Goal: Information Seeking & Learning: Check status

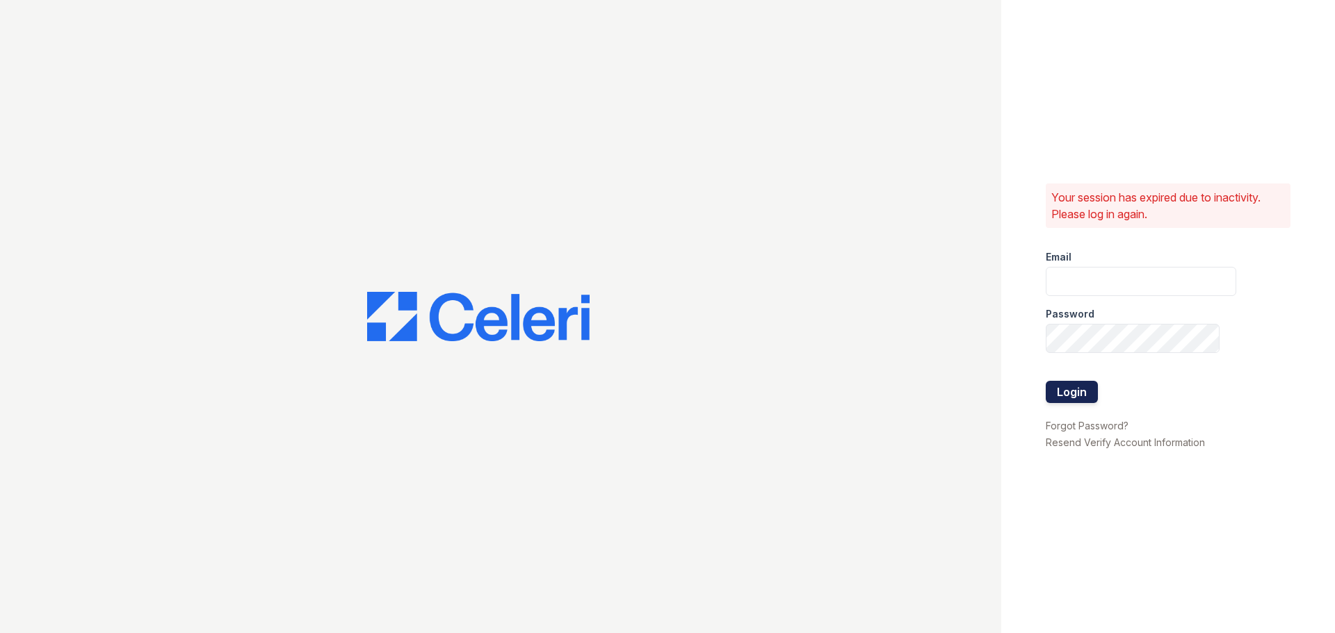
type input "smule@trinity-pm.com"
click at [1087, 391] on button "Login" at bounding box center [1072, 392] width 52 height 22
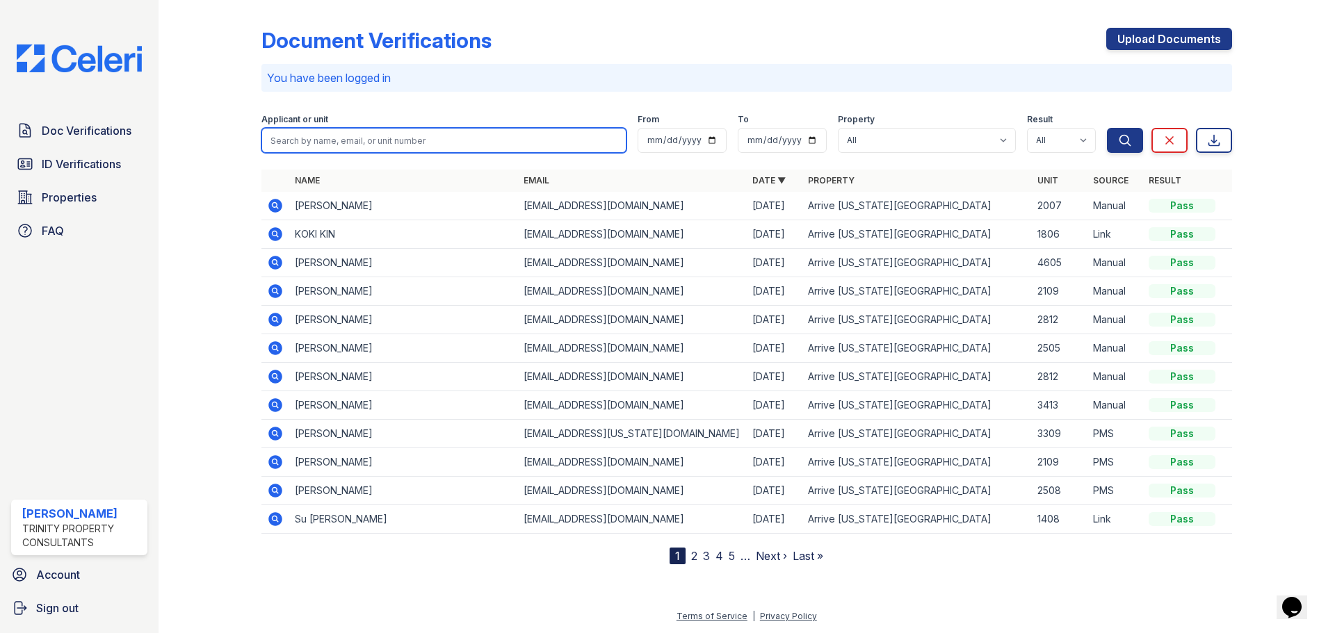
click at [374, 143] on input "search" at bounding box center [443, 140] width 365 height 25
type input "jana"
click at [1107, 128] on button "Search" at bounding box center [1125, 140] width 36 height 25
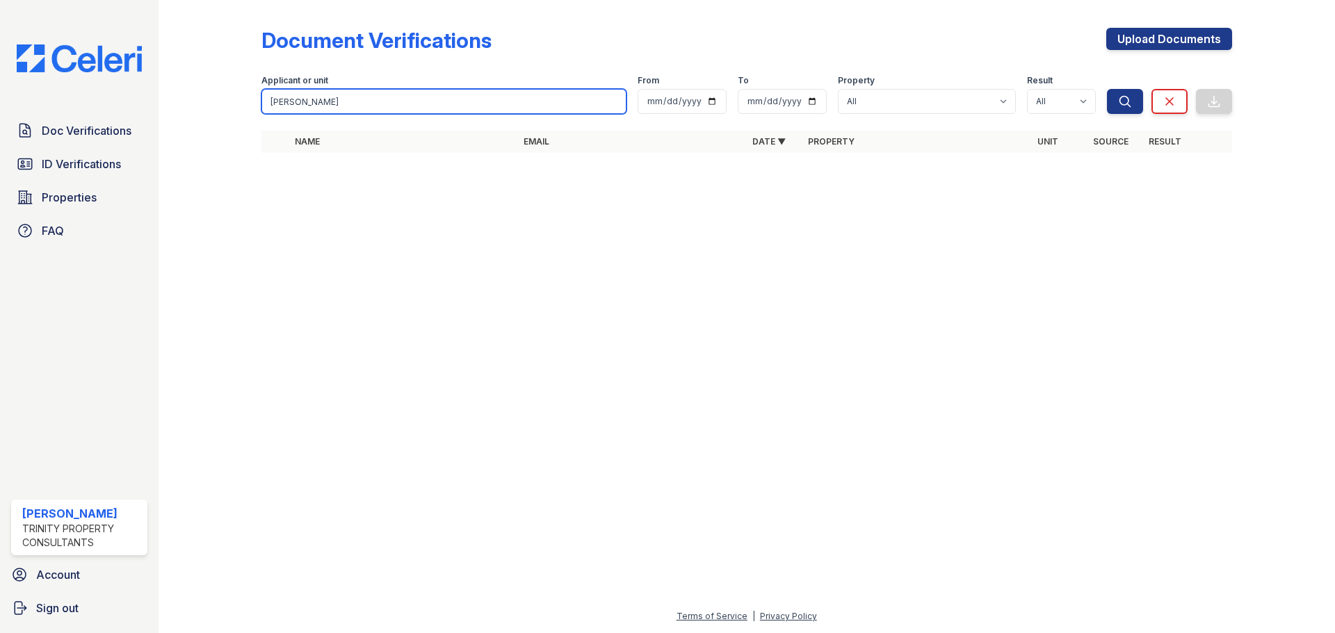
click at [278, 98] on input "jana" at bounding box center [443, 101] width 365 height 25
type input "ja'na"
click at [1107, 89] on button "Search" at bounding box center [1125, 101] width 36 height 25
drag, startPoint x: 305, startPoint y: 103, endPoint x: 223, endPoint y: 102, distance: 82.0
click at [223, 102] on div "Document Verifications Upload Documents Filter Applicant or unit ja'na From To …" at bounding box center [747, 94] width 1132 height 189
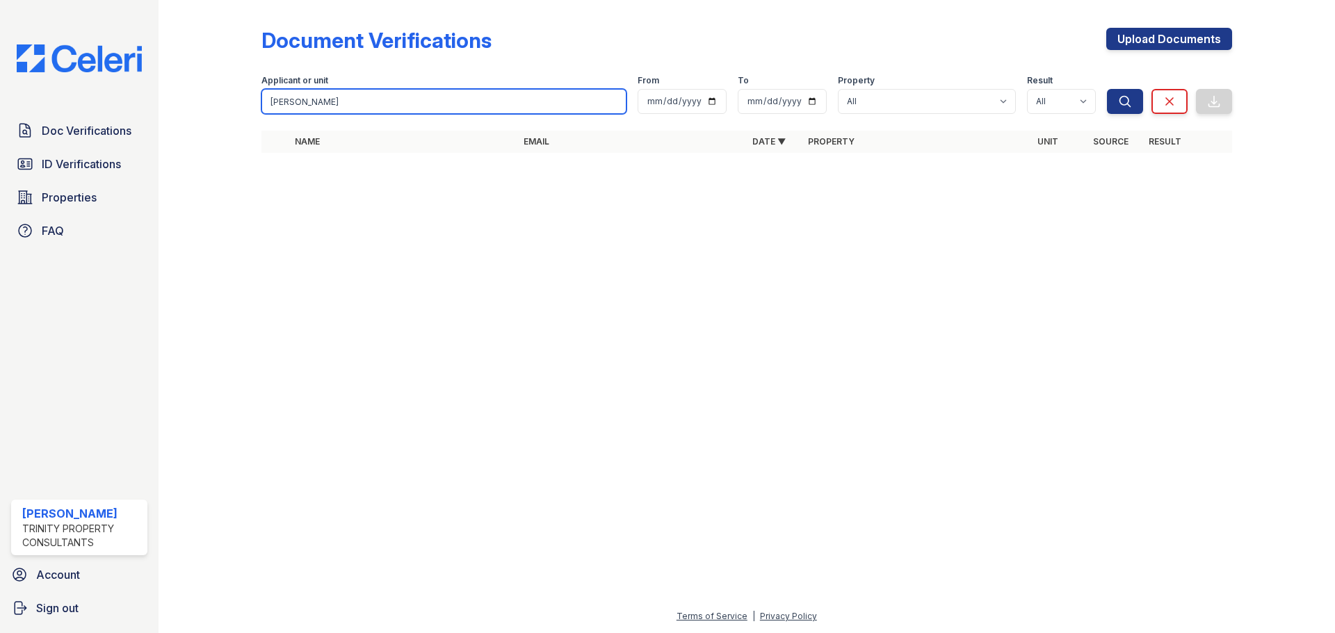
type input "kelly"
click at [1107, 89] on button "Search" at bounding box center [1125, 101] width 36 height 25
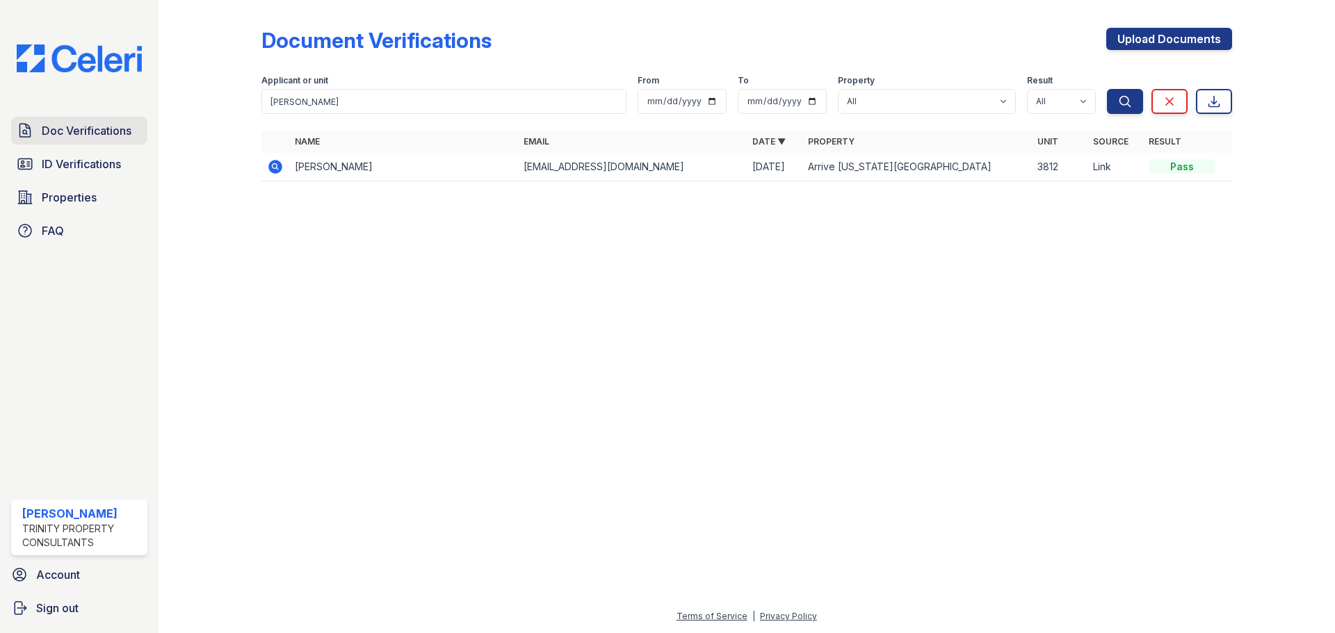
click at [90, 129] on span "Doc Verifications" at bounding box center [87, 130] width 90 height 17
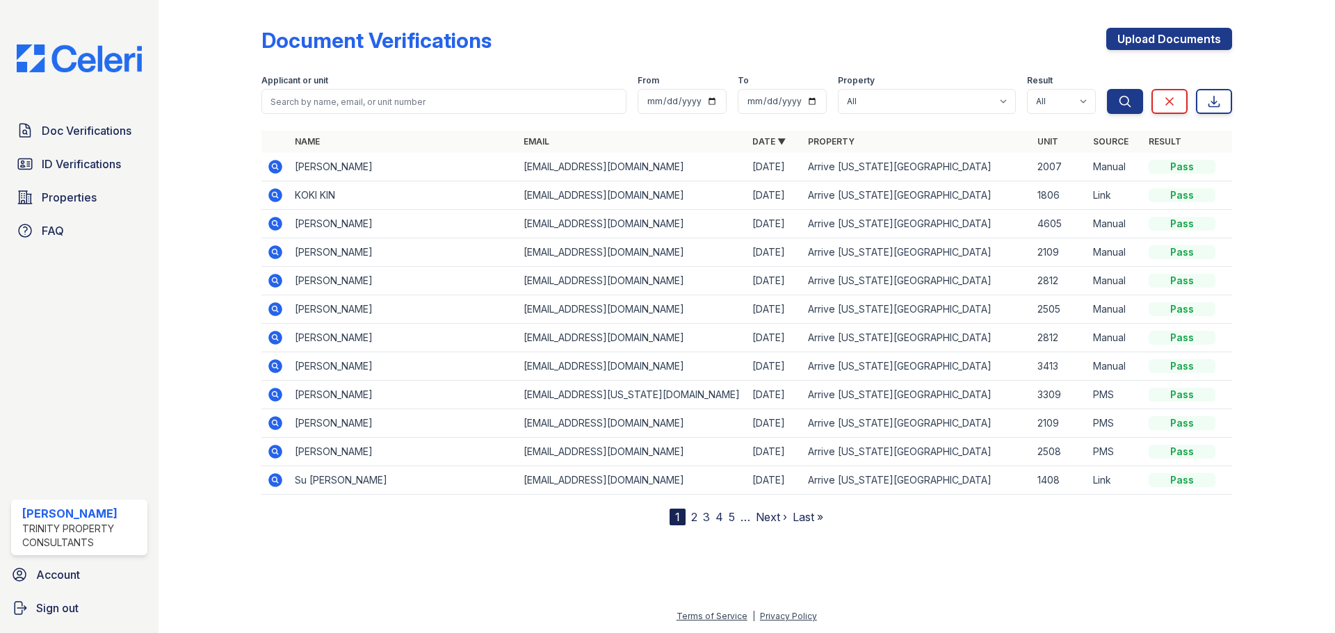
click at [273, 165] on icon at bounding box center [274, 165] width 3 height 3
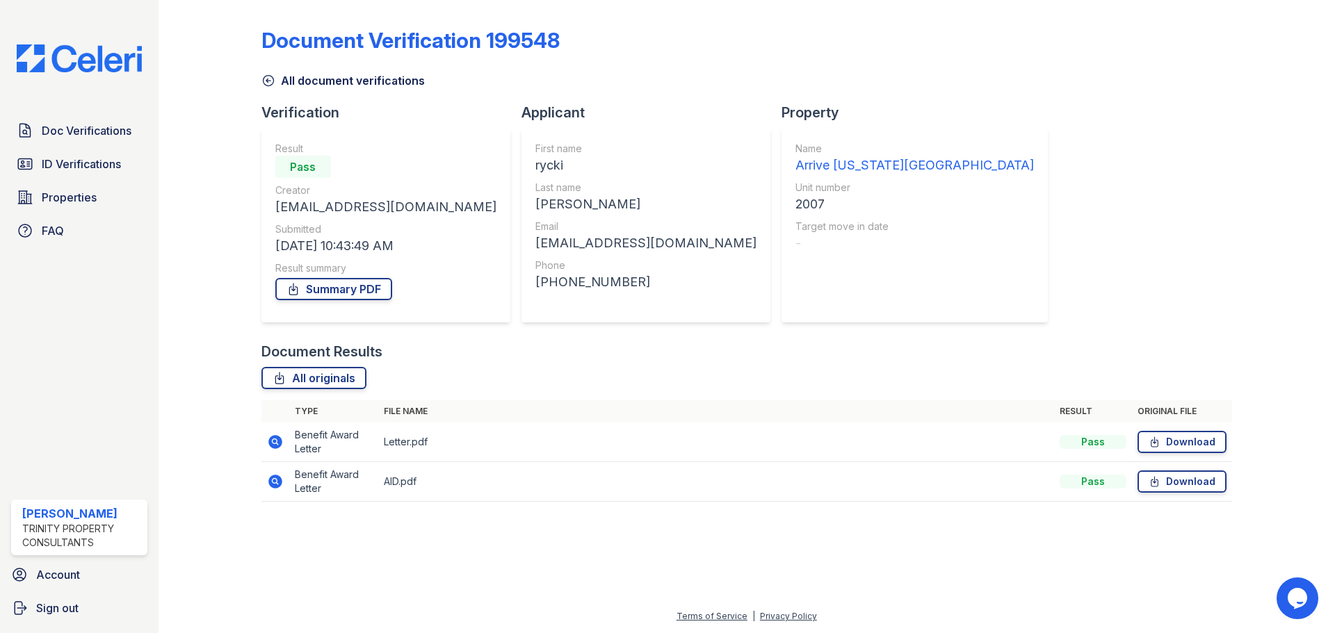
click at [275, 439] on icon at bounding box center [275, 442] width 17 height 17
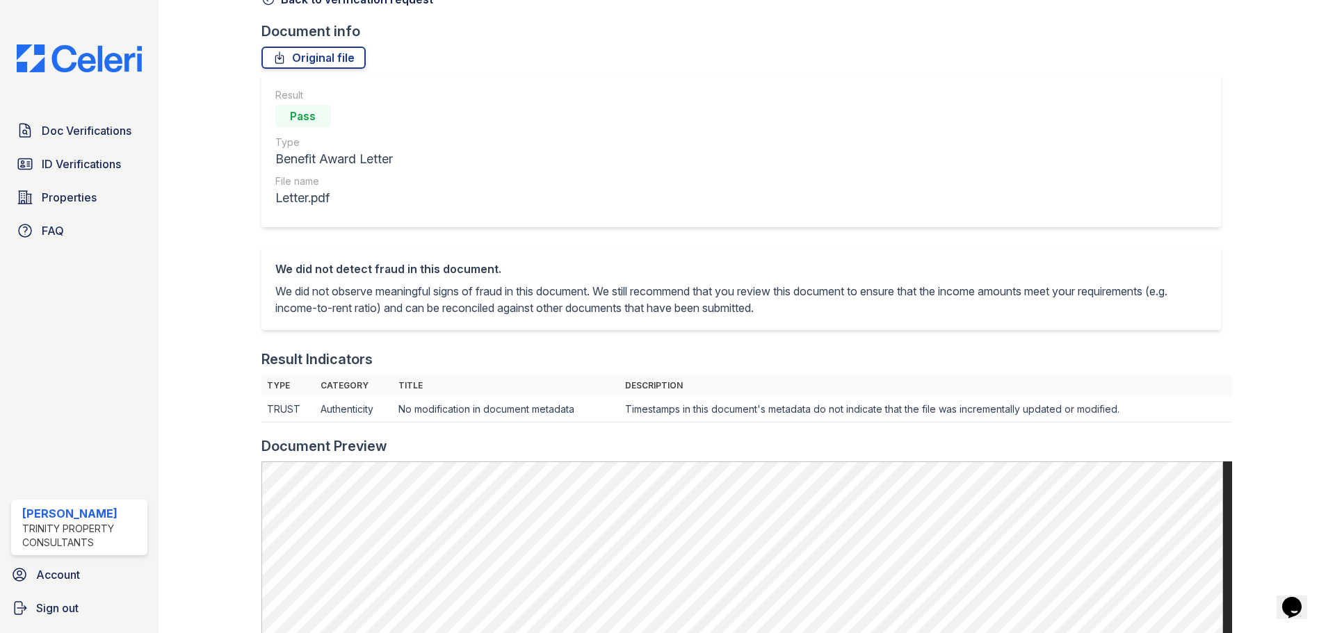
scroll to position [70, 0]
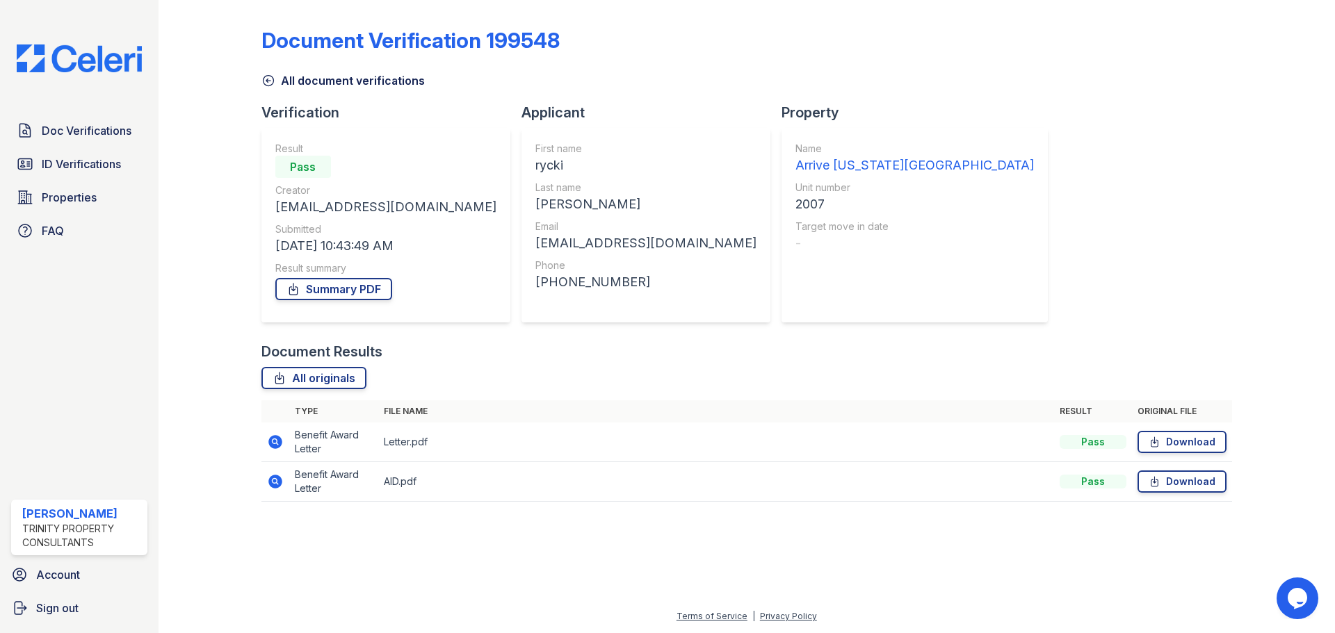
click at [280, 478] on icon at bounding box center [275, 482] width 14 height 14
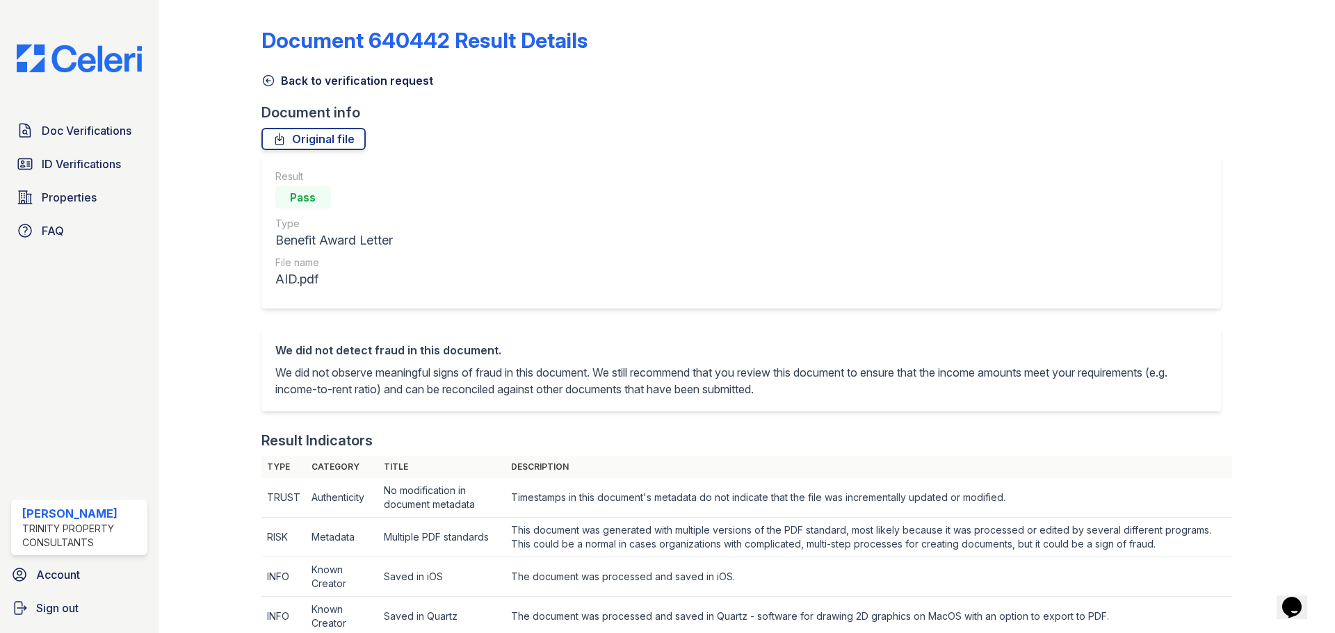
click at [272, 79] on icon at bounding box center [268, 81] width 14 height 14
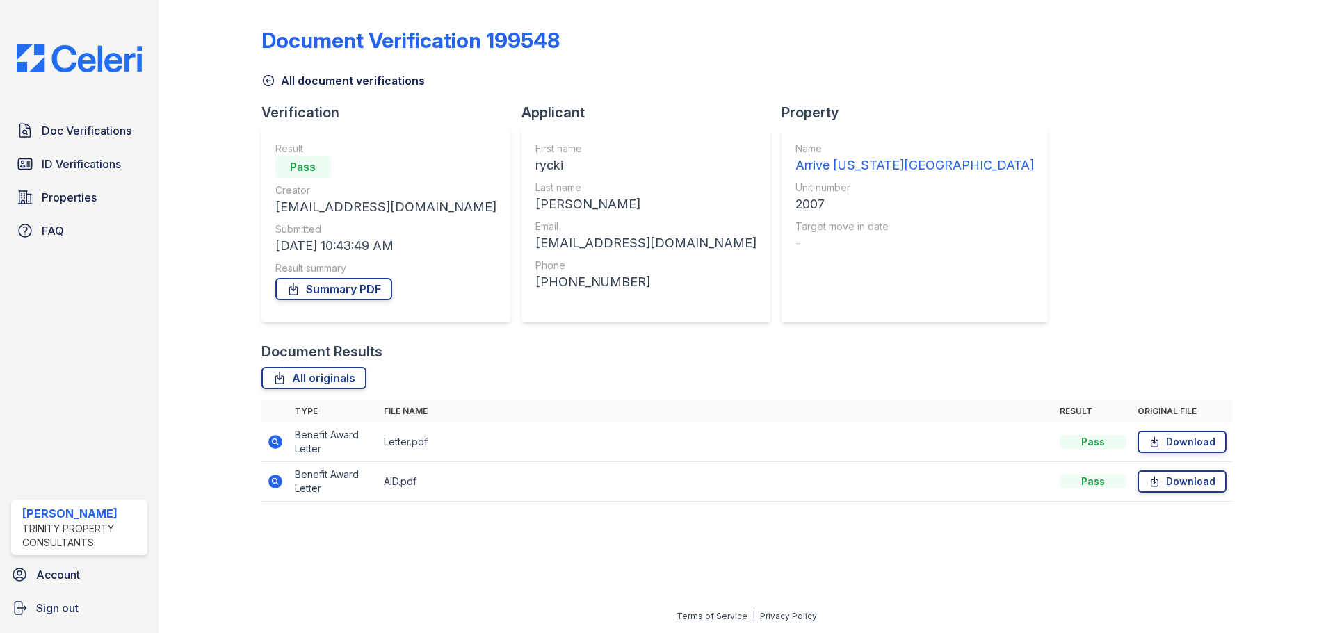
click at [1017, 97] on div "Document Verification 199548 All document verifications Verification Result Pas…" at bounding box center [746, 261] width 971 height 510
